Goal: Task Accomplishment & Management: Manage account settings

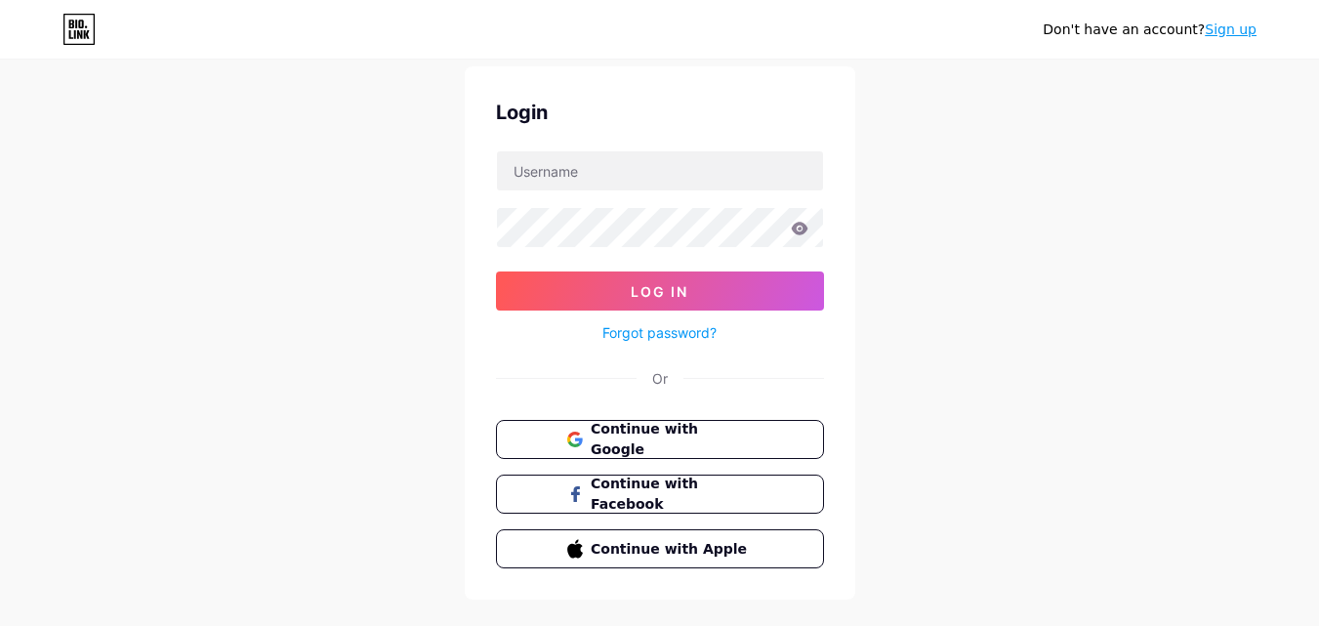
scroll to position [94, 0]
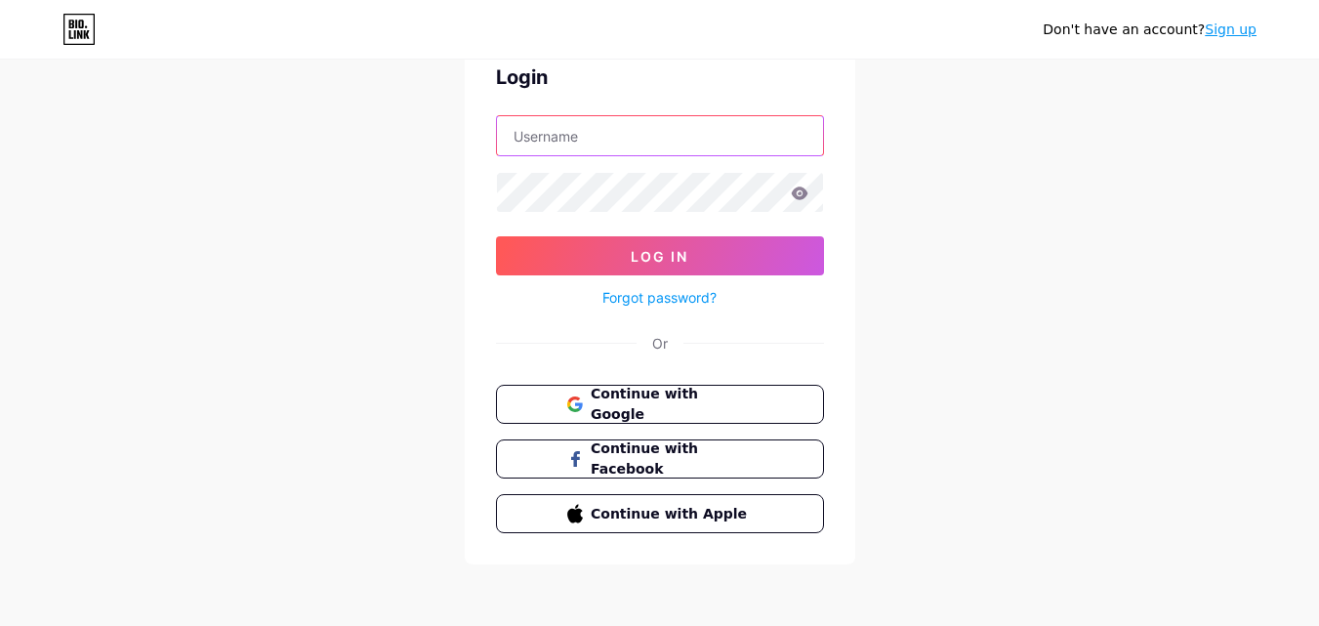
click at [628, 149] on input "text" at bounding box center [660, 135] width 326 height 39
paste input "recableofficial"
type input "recableofficial"
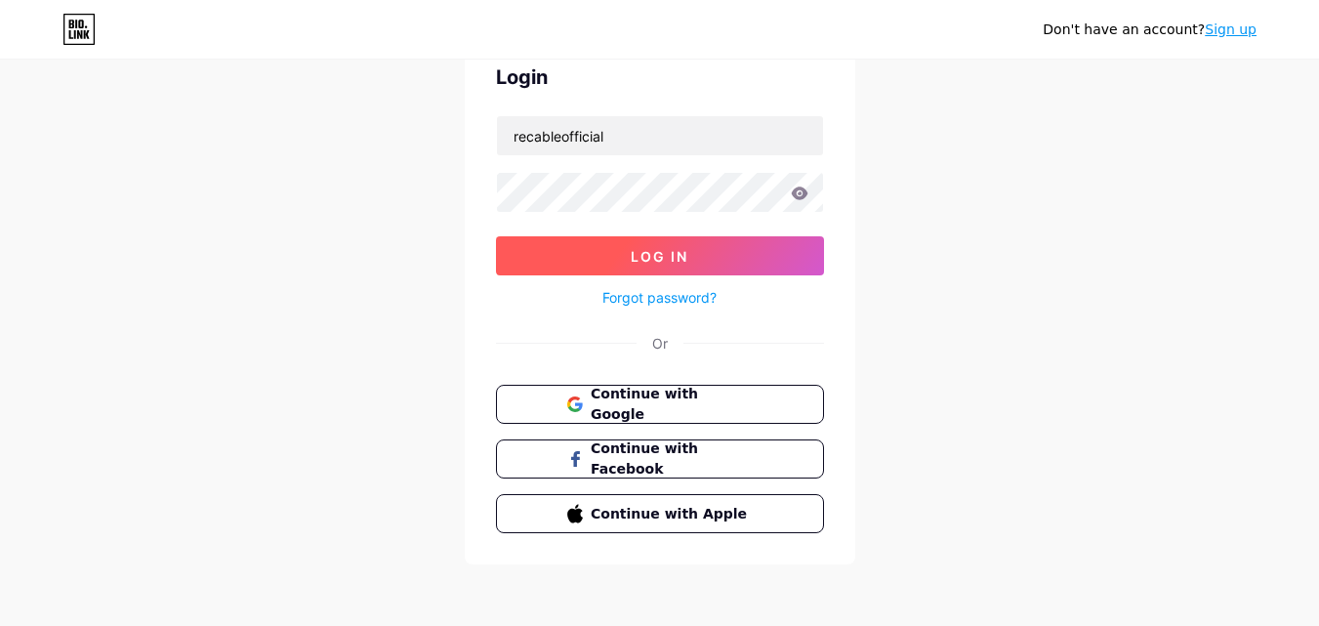
click at [612, 260] on button "Log In" at bounding box center [660, 255] width 328 height 39
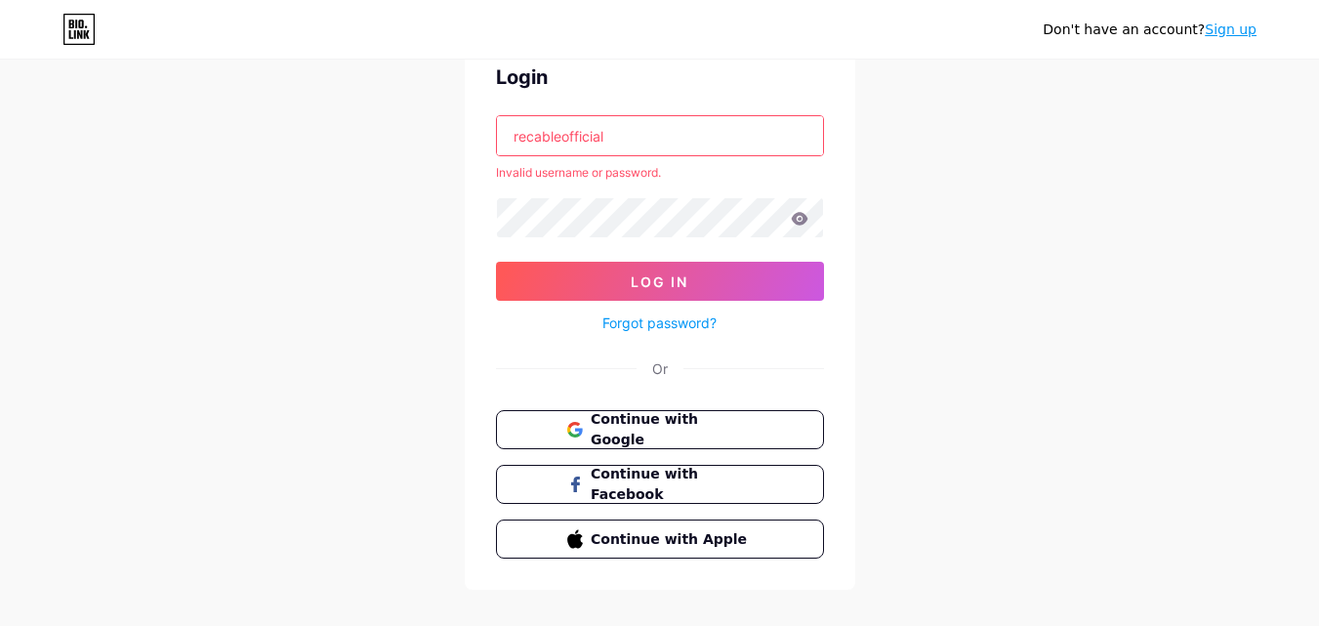
click at [562, 153] on input "recableofficial" at bounding box center [660, 135] width 326 height 39
paste input "[PERSON_NAME][EMAIL_ADDRESS][DOMAIN_NAME]"
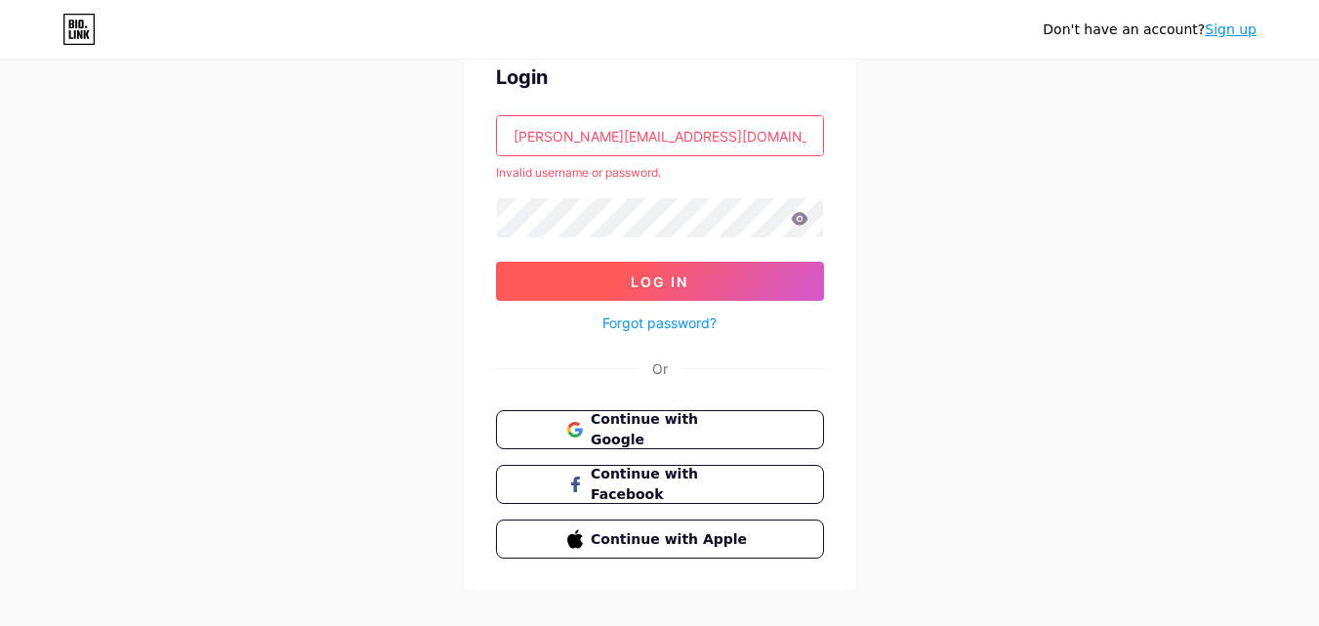
click at [544, 263] on button "Log In" at bounding box center [660, 281] width 328 height 39
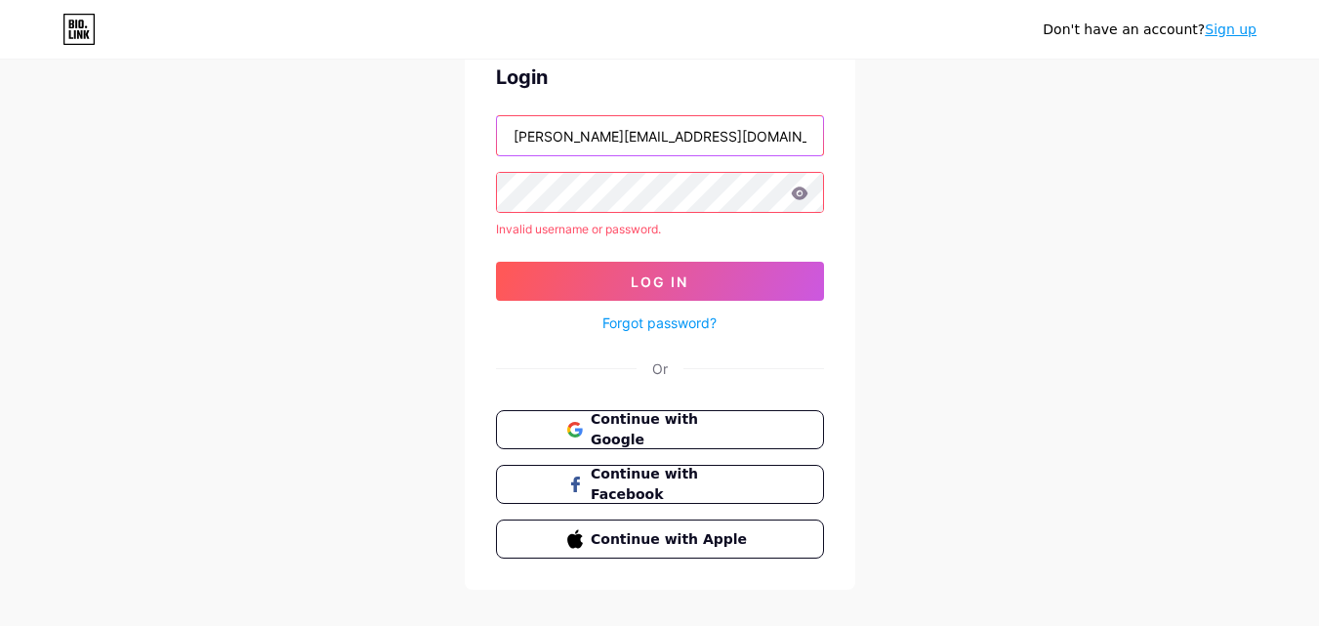
click at [603, 150] on input "[PERSON_NAME][EMAIL_ADDRESS][DOMAIN_NAME]" at bounding box center [660, 135] width 326 height 39
paste input "recableeu"
type input "recableeu"
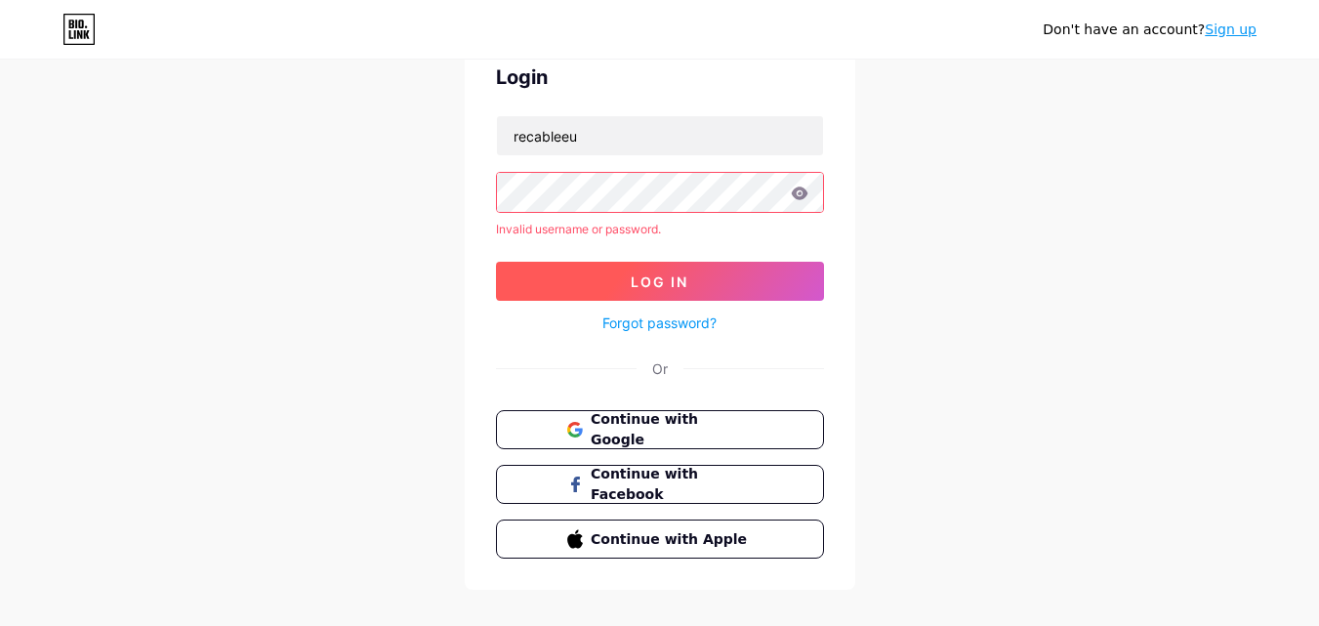
click at [551, 281] on button "Log In" at bounding box center [660, 281] width 328 height 39
